Goal: Task Accomplishment & Management: Manage account settings

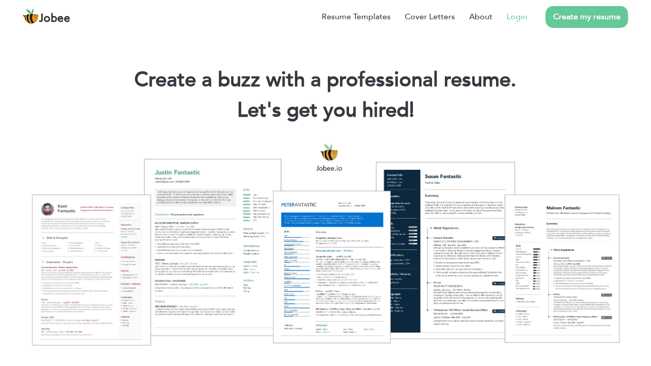
click at [501, 15] on link "Login" at bounding box center [517, 17] width 21 height 12
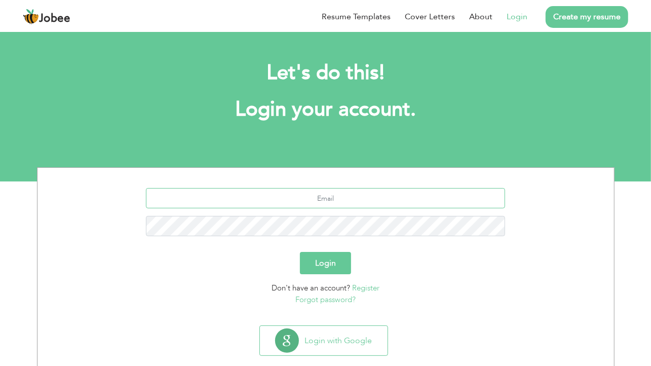
click at [325, 194] on input "text" at bounding box center [325, 198] width 359 height 20
type input "[EMAIL_ADDRESS][DOMAIN_NAME]"
click at [300, 252] on button "Login" at bounding box center [325, 263] width 51 height 22
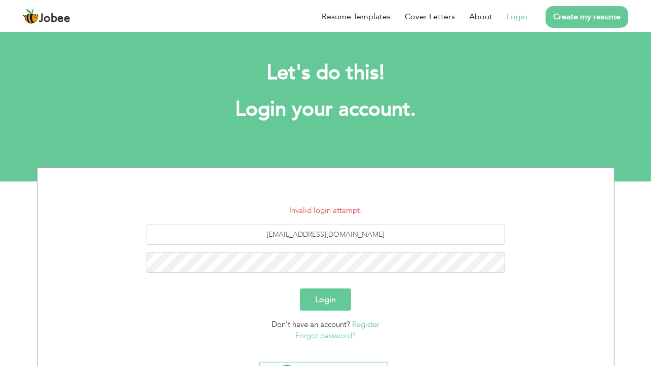
click at [330, 303] on button "Login" at bounding box center [325, 299] width 51 height 22
click at [300, 288] on button "Login" at bounding box center [325, 299] width 51 height 22
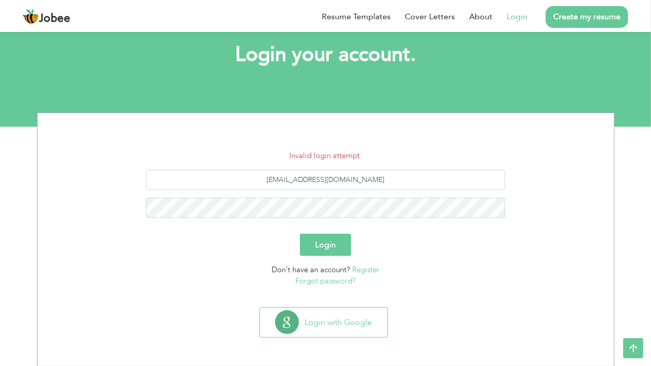
click at [336, 284] on link "Forgot password?" at bounding box center [326, 281] width 60 height 10
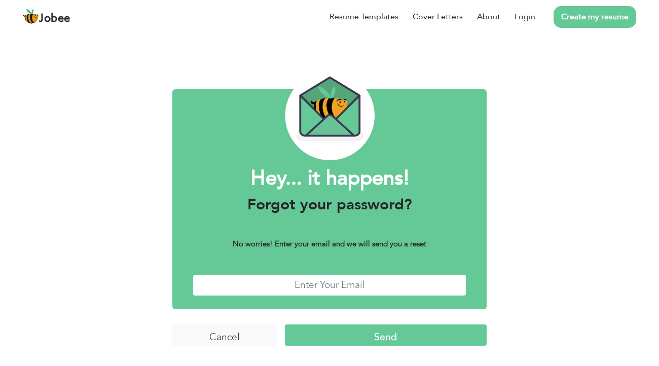
click at [336, 284] on input "text" at bounding box center [330, 285] width 274 height 22
type input "[EMAIL_ADDRESS][DOMAIN_NAME]"
click at [285, 324] on input "Send" at bounding box center [386, 335] width 202 height 22
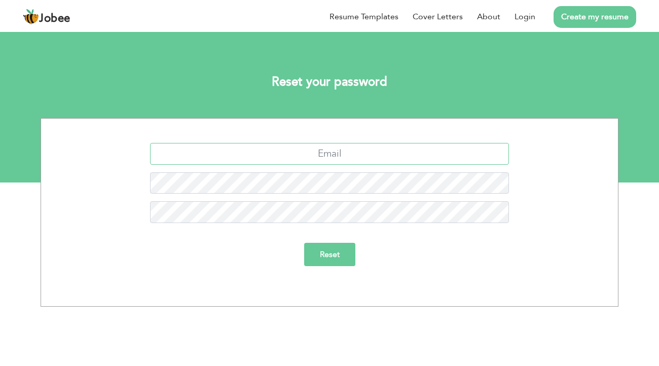
click at [322, 157] on input "text" at bounding box center [329, 154] width 359 height 22
type input "[EMAIL_ADDRESS][DOMAIN_NAME]"
click at [331, 258] on input "Reset" at bounding box center [329, 254] width 51 height 23
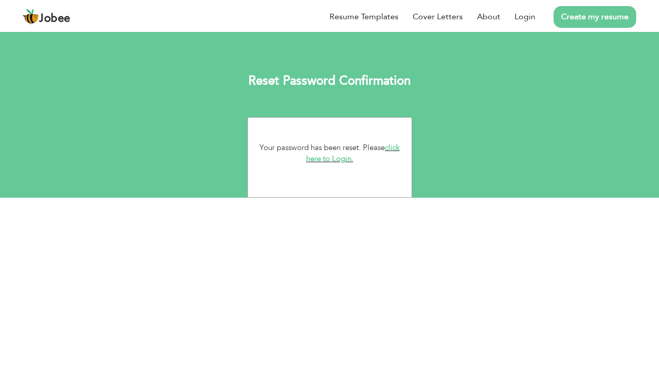
click at [318, 160] on link "click here to Login." at bounding box center [353, 153] width 94 height 22
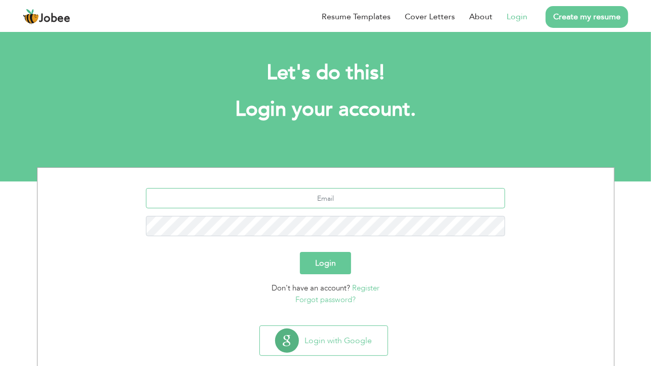
click at [325, 207] on input "text" at bounding box center [325, 198] width 359 height 20
type input "[EMAIL_ADDRESS][DOMAIN_NAME]"
click at [319, 261] on button "Login" at bounding box center [325, 263] width 51 height 22
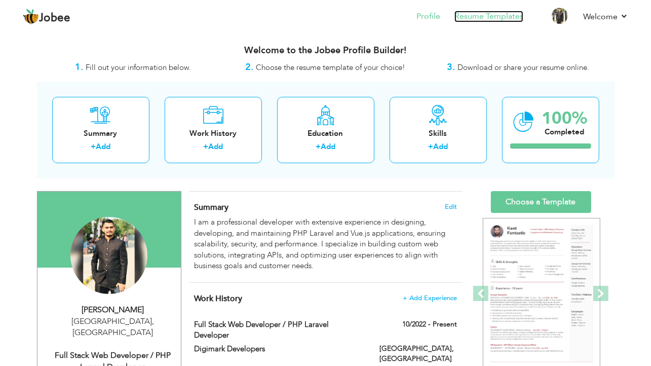
click at [464, 19] on link "Resume Templates" at bounding box center [489, 17] width 69 height 12
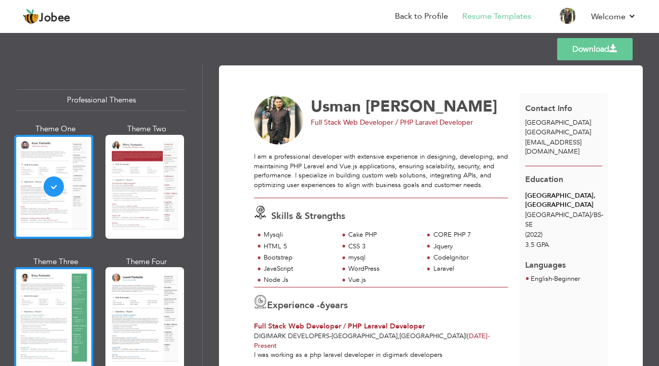
click at [71, 288] on div at bounding box center [53, 319] width 79 height 104
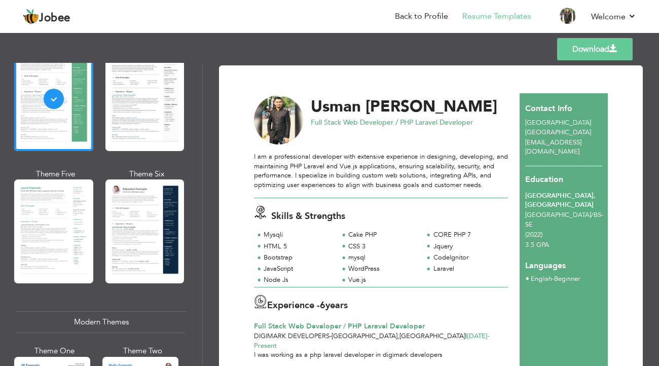
scroll to position [221, 0]
click at [136, 185] on div at bounding box center [144, 231] width 79 height 104
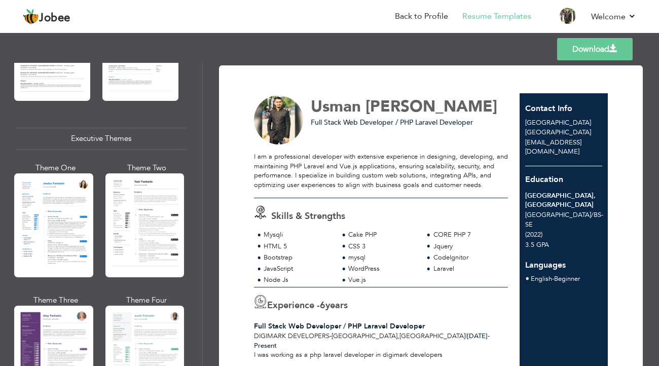
scroll to position [706, 0]
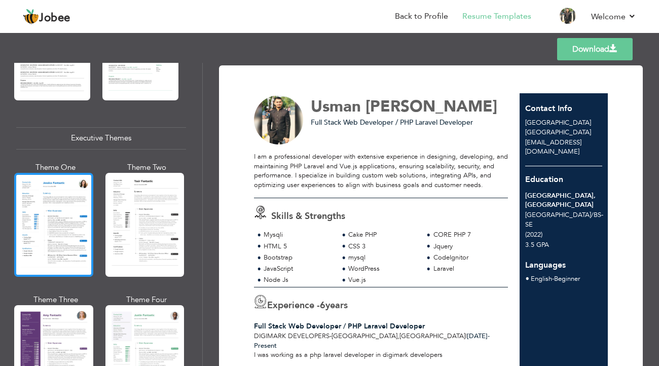
click at [74, 215] on div at bounding box center [53, 225] width 79 height 104
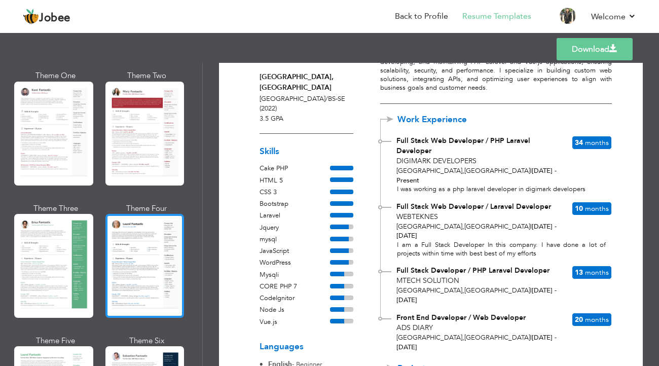
scroll to position [54, 0]
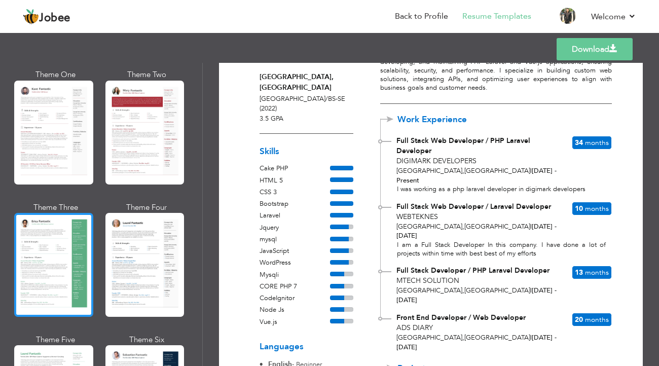
click at [45, 253] on div at bounding box center [53, 265] width 79 height 104
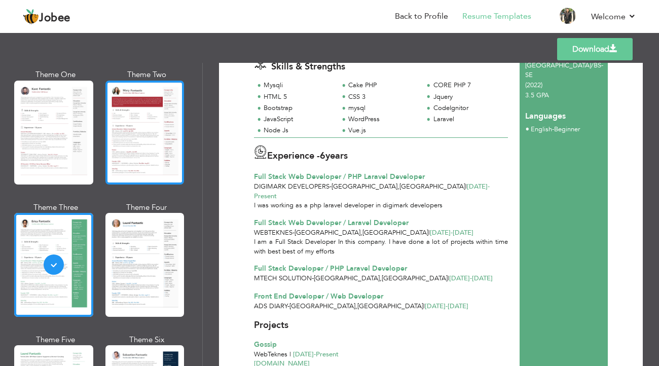
scroll to position [150, 0]
click at [134, 146] on div at bounding box center [144, 133] width 79 height 104
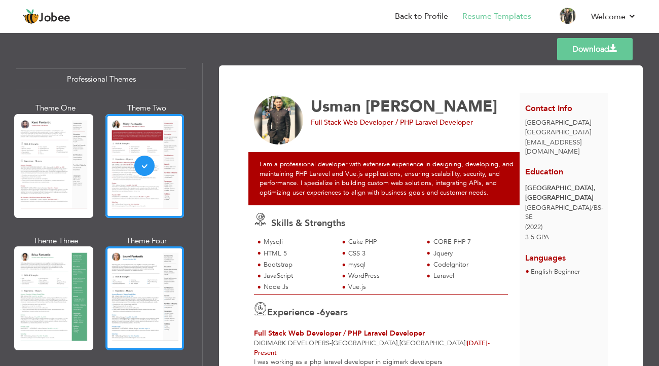
scroll to position [16, 0]
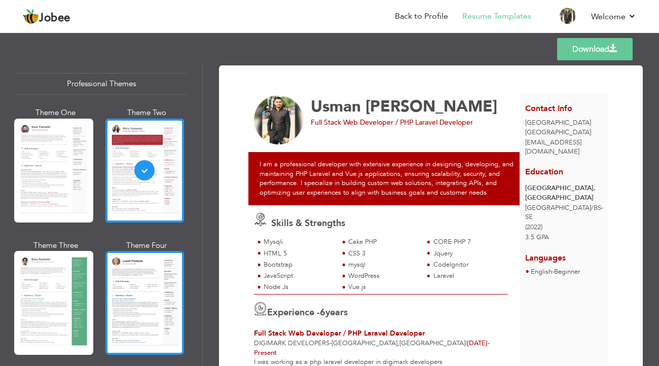
click at [137, 286] on div at bounding box center [144, 303] width 79 height 104
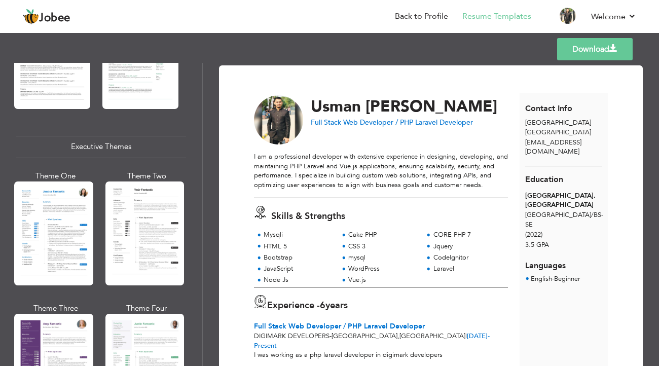
scroll to position [726, 0]
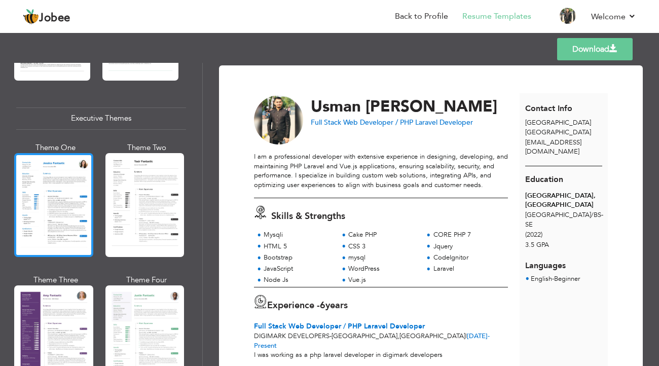
click at [62, 169] on div at bounding box center [53, 205] width 79 height 104
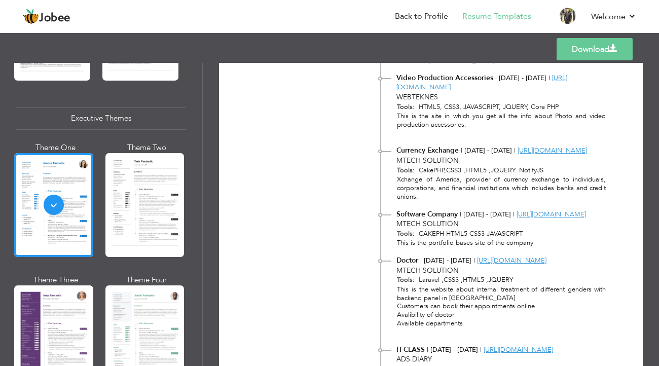
scroll to position [981, 0]
click at [575, 53] on link "Download" at bounding box center [595, 49] width 76 height 22
